Goal: Find specific page/section: Find specific page/section

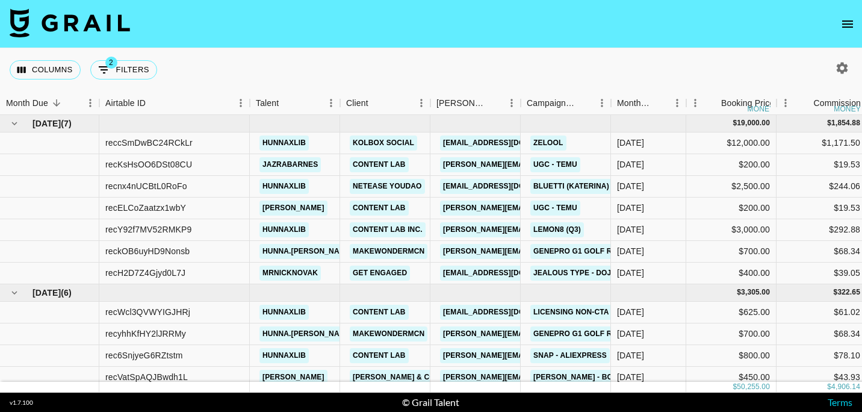
click at [850, 23] on icon "open drawer" at bounding box center [848, 23] width 11 height 7
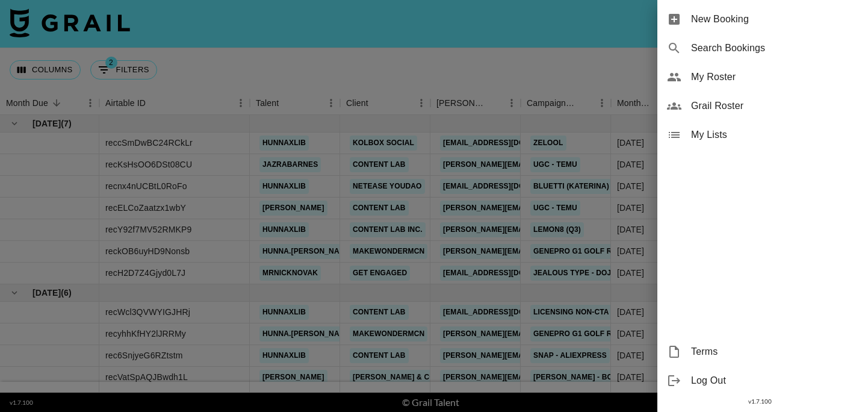
click at [723, 96] on div "Grail Roster" at bounding box center [760, 106] width 205 height 29
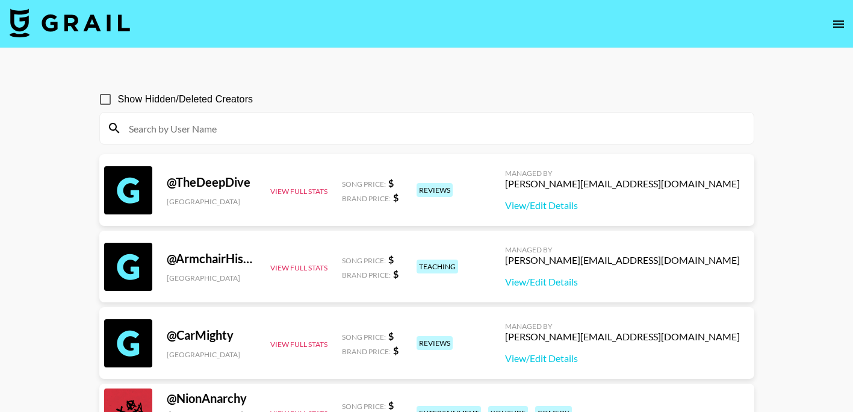
click at [214, 129] on input at bounding box center [434, 128] width 625 height 19
paste input "_colinmcintyre_"
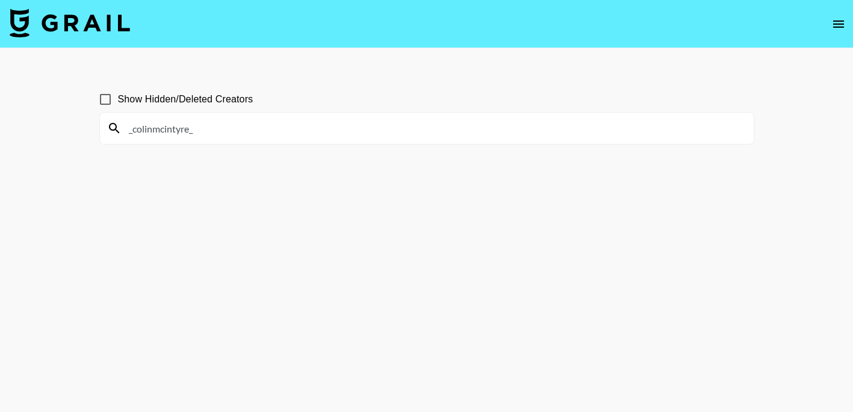
type input "_colinmcintyre_"
click at [206, 102] on span "Show Hidden/Deleted Creators" at bounding box center [186, 99] width 136 height 14
click at [118, 102] on input "Show Hidden/Deleted Creators" at bounding box center [105, 99] width 25 height 25
checkbox input "true"
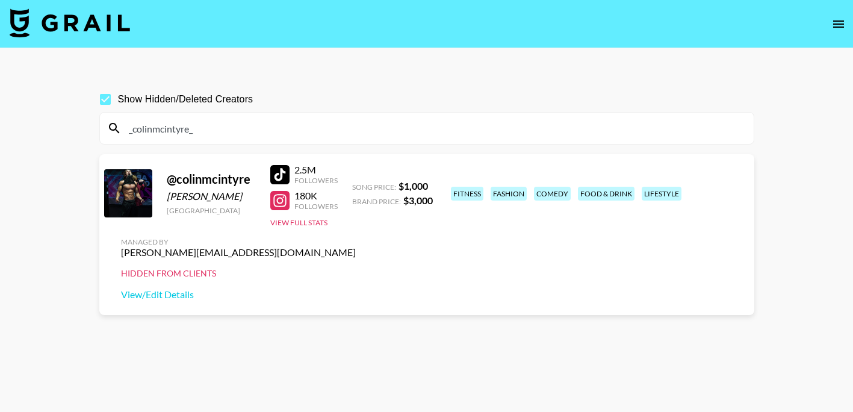
drag, startPoint x: 688, startPoint y: 205, endPoint x: 717, endPoint y: 202, distance: 29.1
click at [356, 268] on div "Hidden from Clients" at bounding box center [238, 273] width 235 height 11
click at [366, 228] on div "Managed By [PERSON_NAME][EMAIL_ADDRESS][DOMAIN_NAME] Hidden from Clients View/E…" at bounding box center [238, 269] width 254 height 83
